Goal: Information Seeking & Learning: Learn about a topic

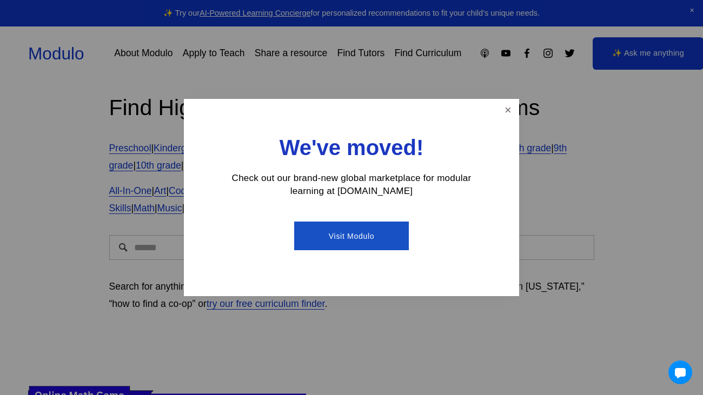
scroll to position [15, 0]
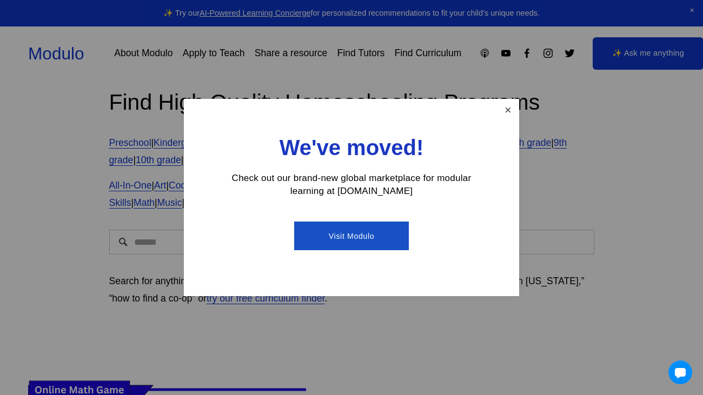
click at [510, 115] on link "Close" at bounding box center [507, 110] width 19 height 19
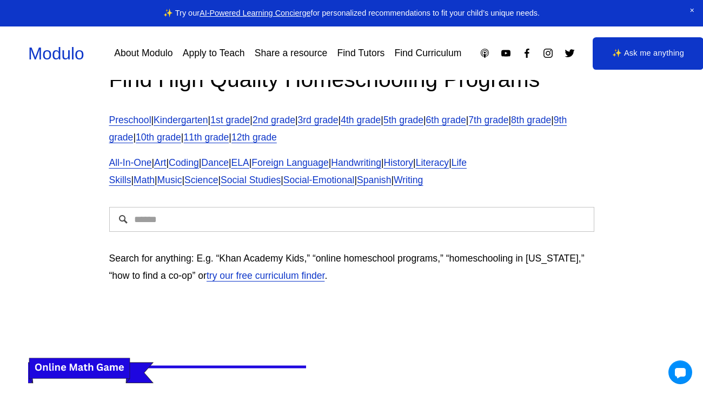
scroll to position [0, 0]
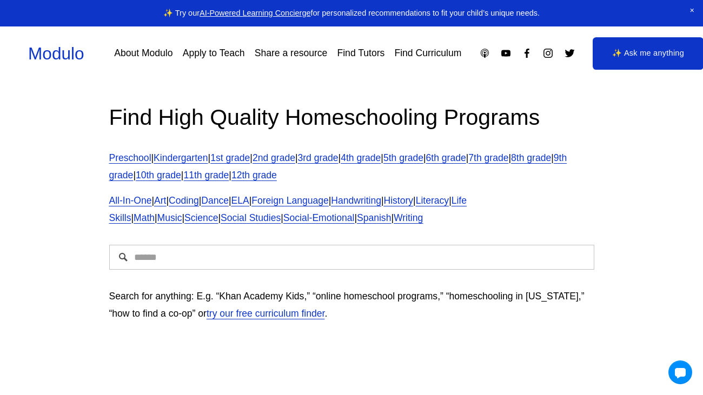
click at [466, 161] on link "6th grade" at bounding box center [446, 157] width 40 height 11
click at [180, 257] on input "Search" at bounding box center [351, 257] width 485 height 25
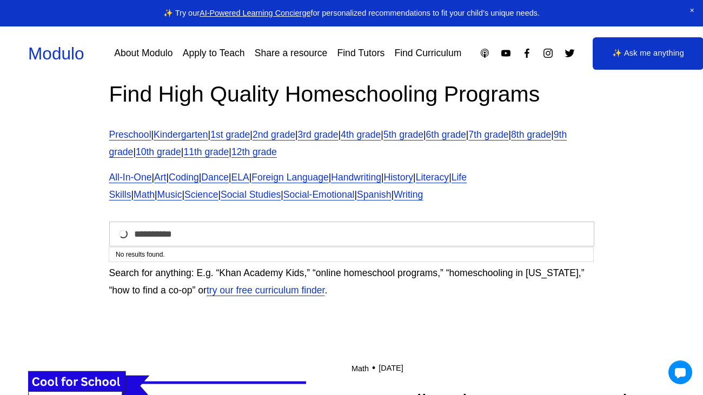
scroll to position [24, 0]
type input "**********"
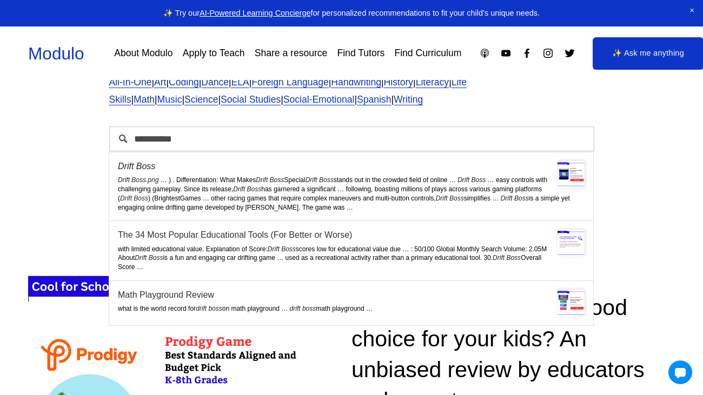
scroll to position [119, 0]
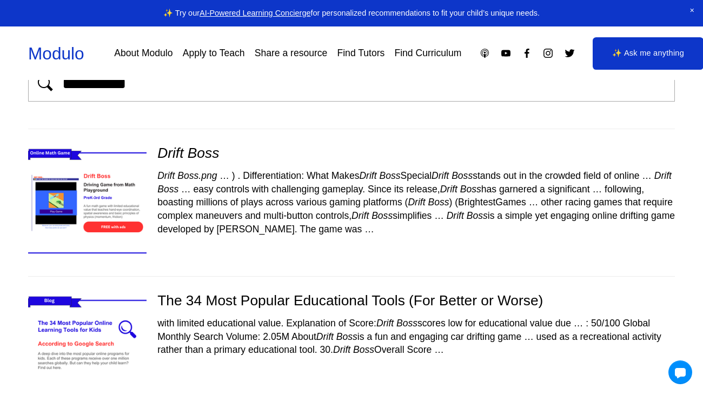
click at [111, 193] on img at bounding box center [87, 203] width 141 height 118
